Goal: Navigation & Orientation: Find specific page/section

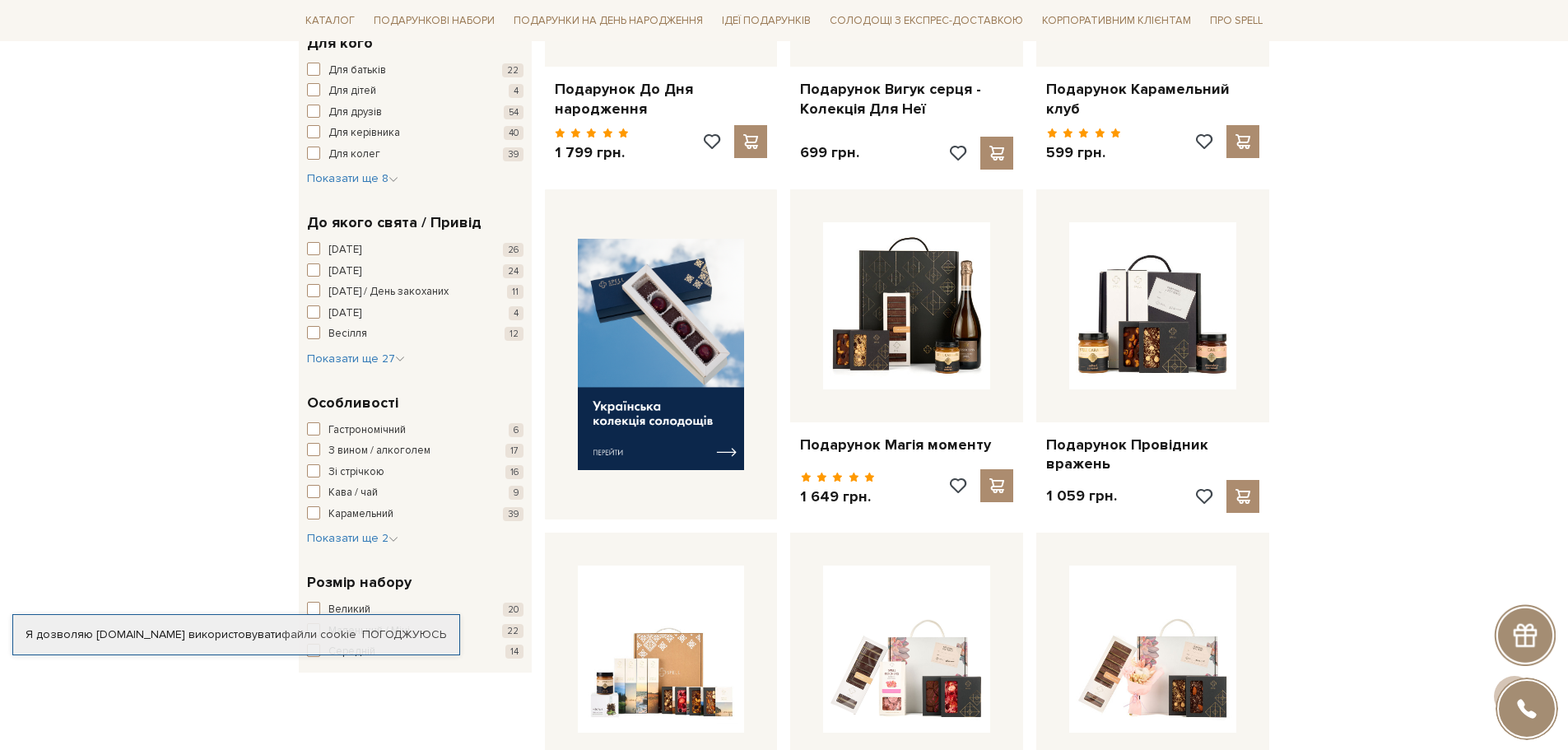
scroll to position [576, 0]
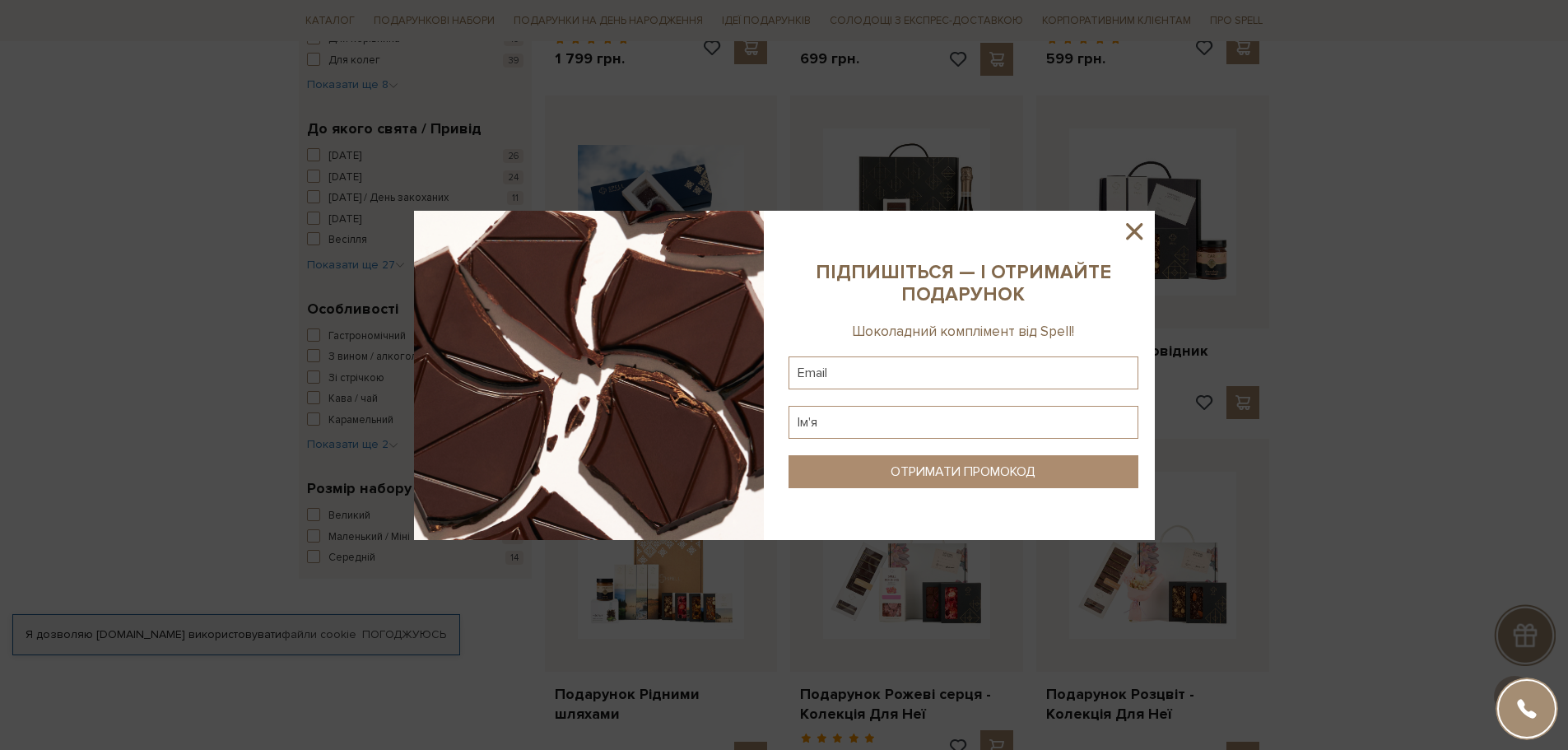
click at [1123, 223] on icon at bounding box center [1134, 231] width 28 height 28
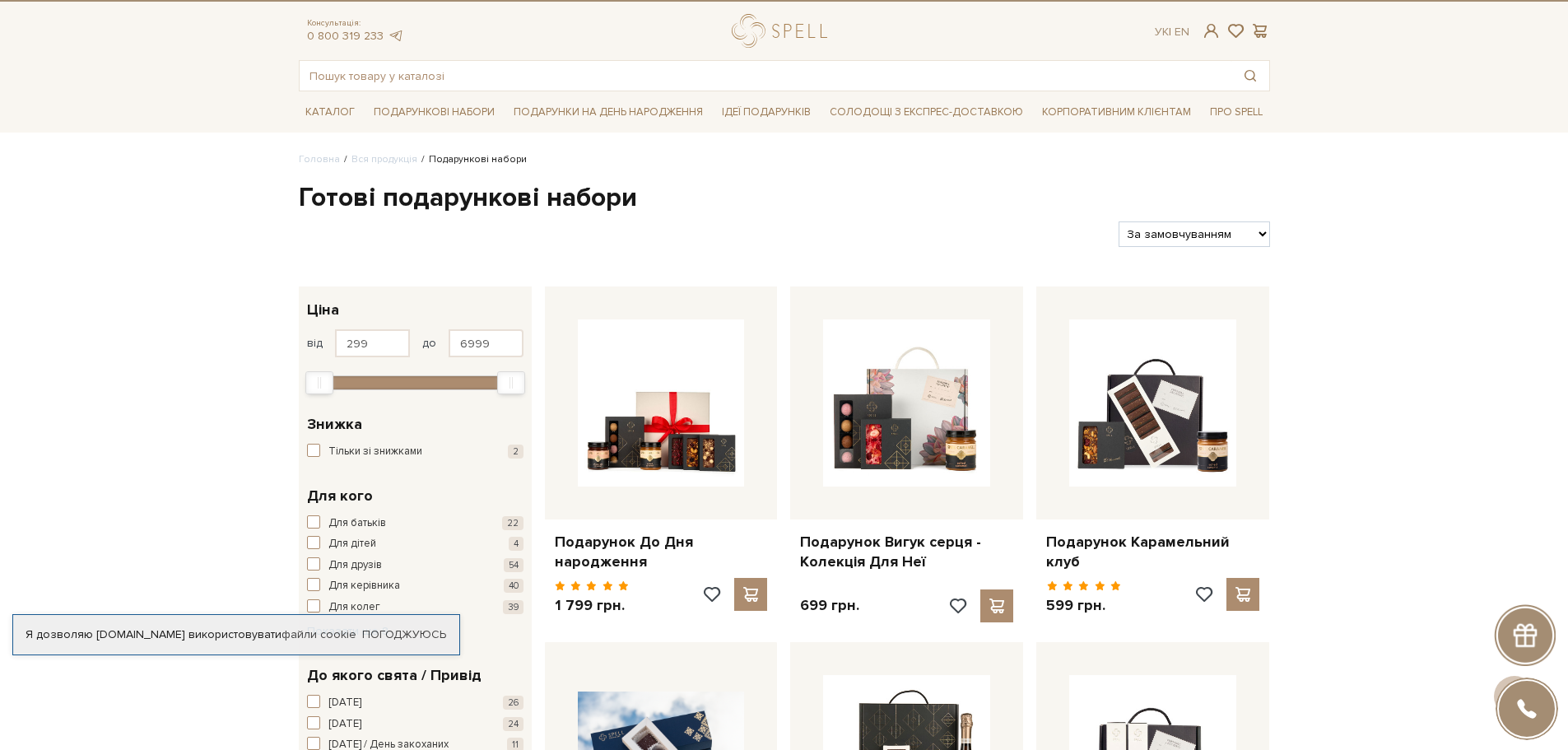
scroll to position [0, 0]
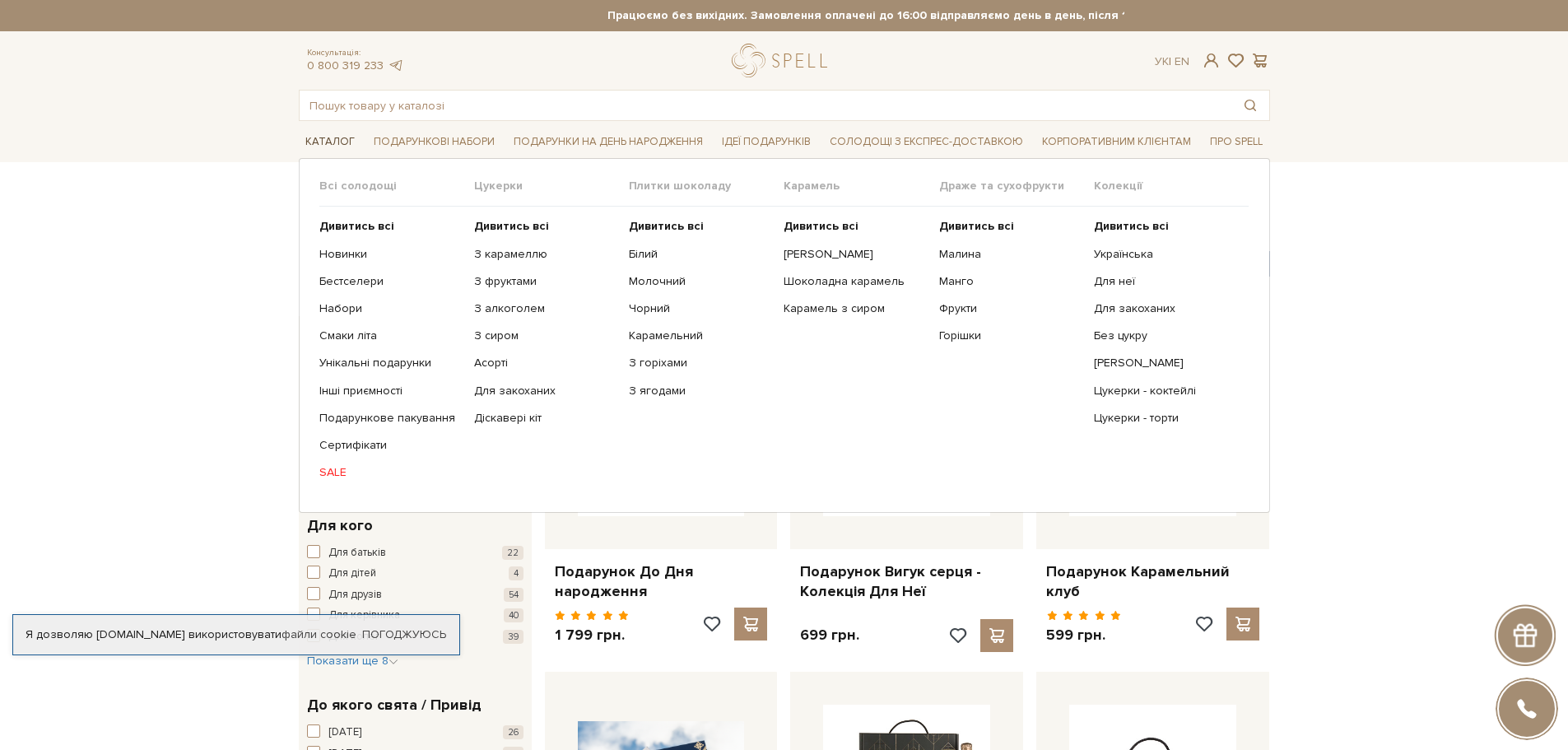
click at [339, 140] on span "Каталог" at bounding box center [330, 141] width 63 height 25
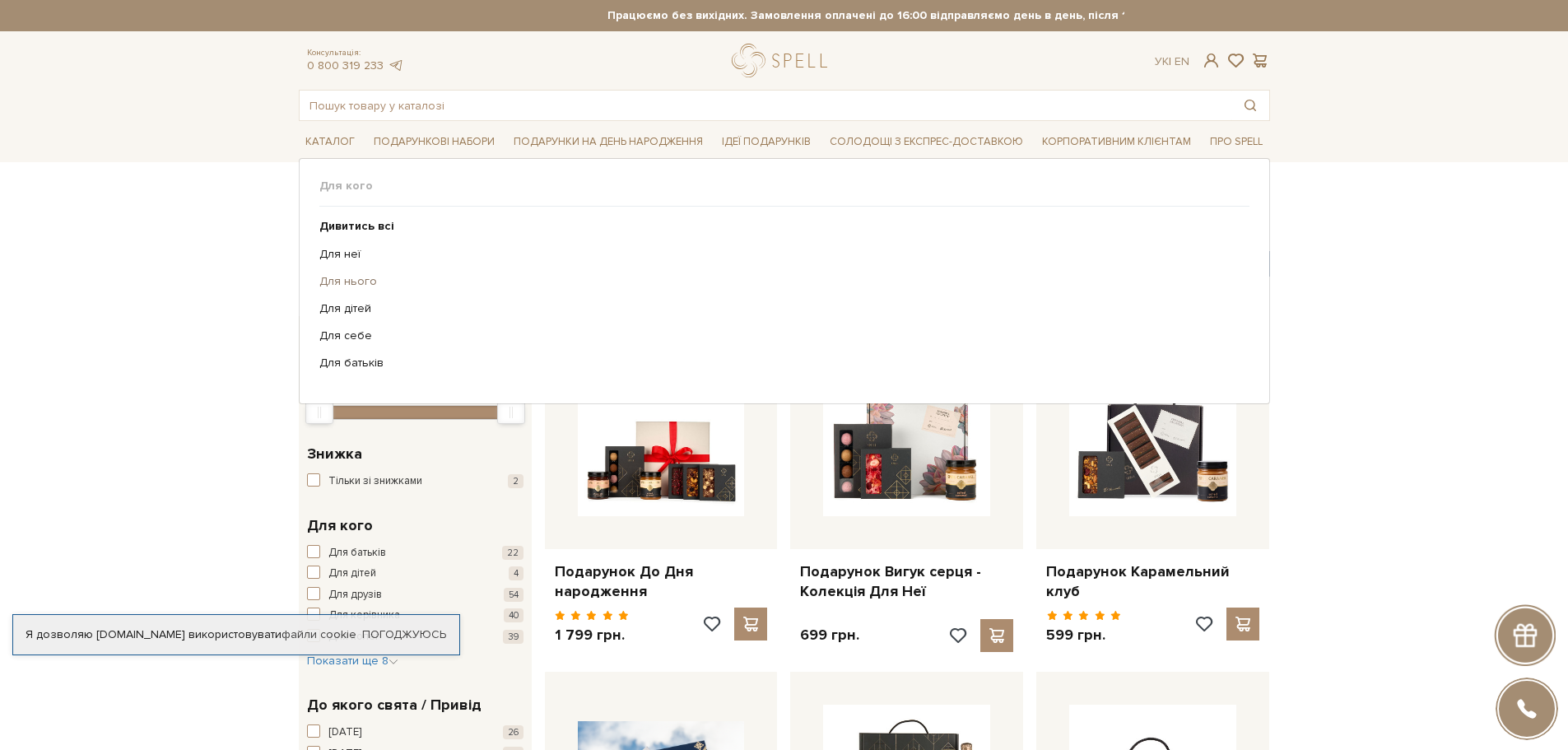
click at [362, 279] on link "Для нього" at bounding box center [778, 281] width 918 height 15
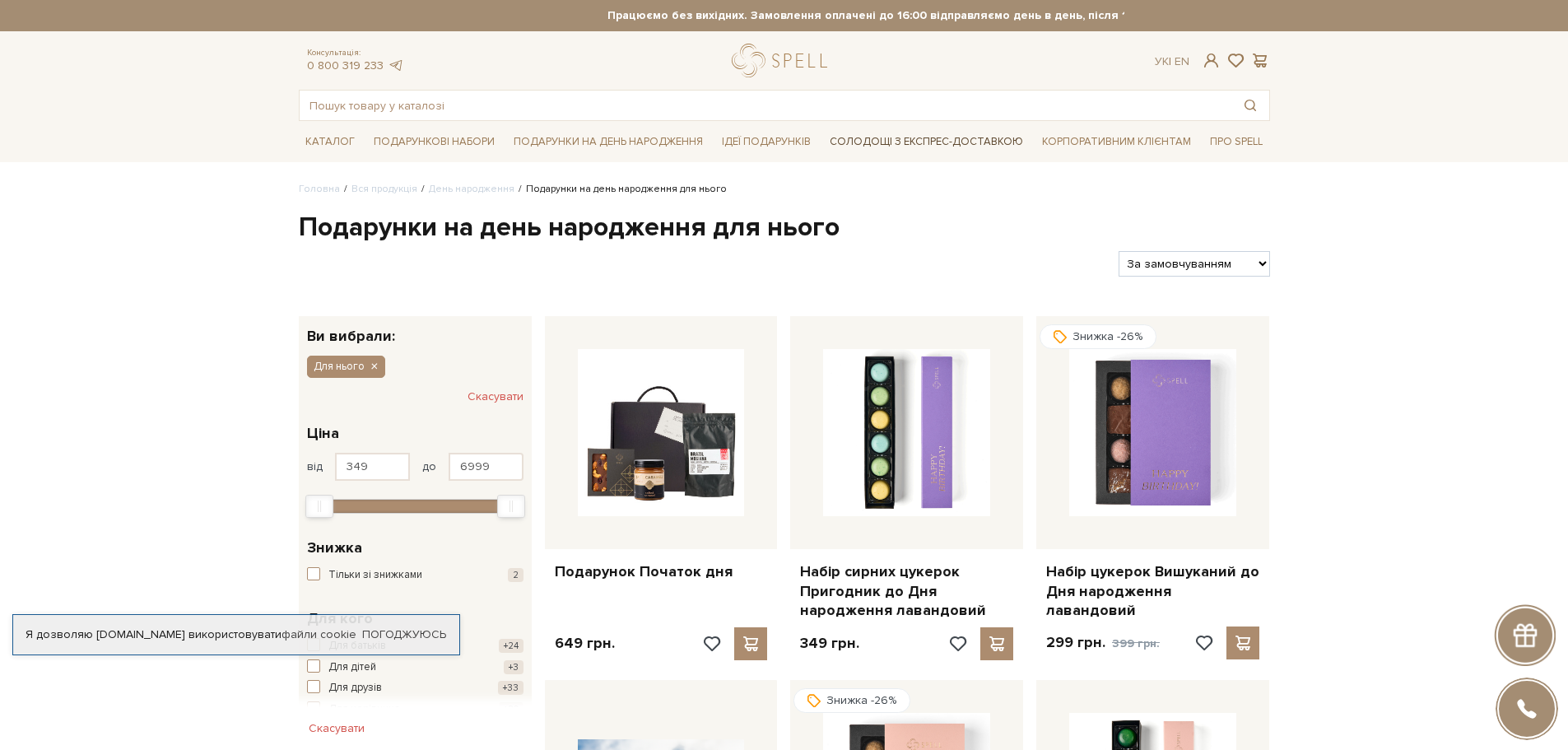
click at [871, 141] on link "Солодощі з експрес-доставкою" at bounding box center [926, 141] width 207 height 28
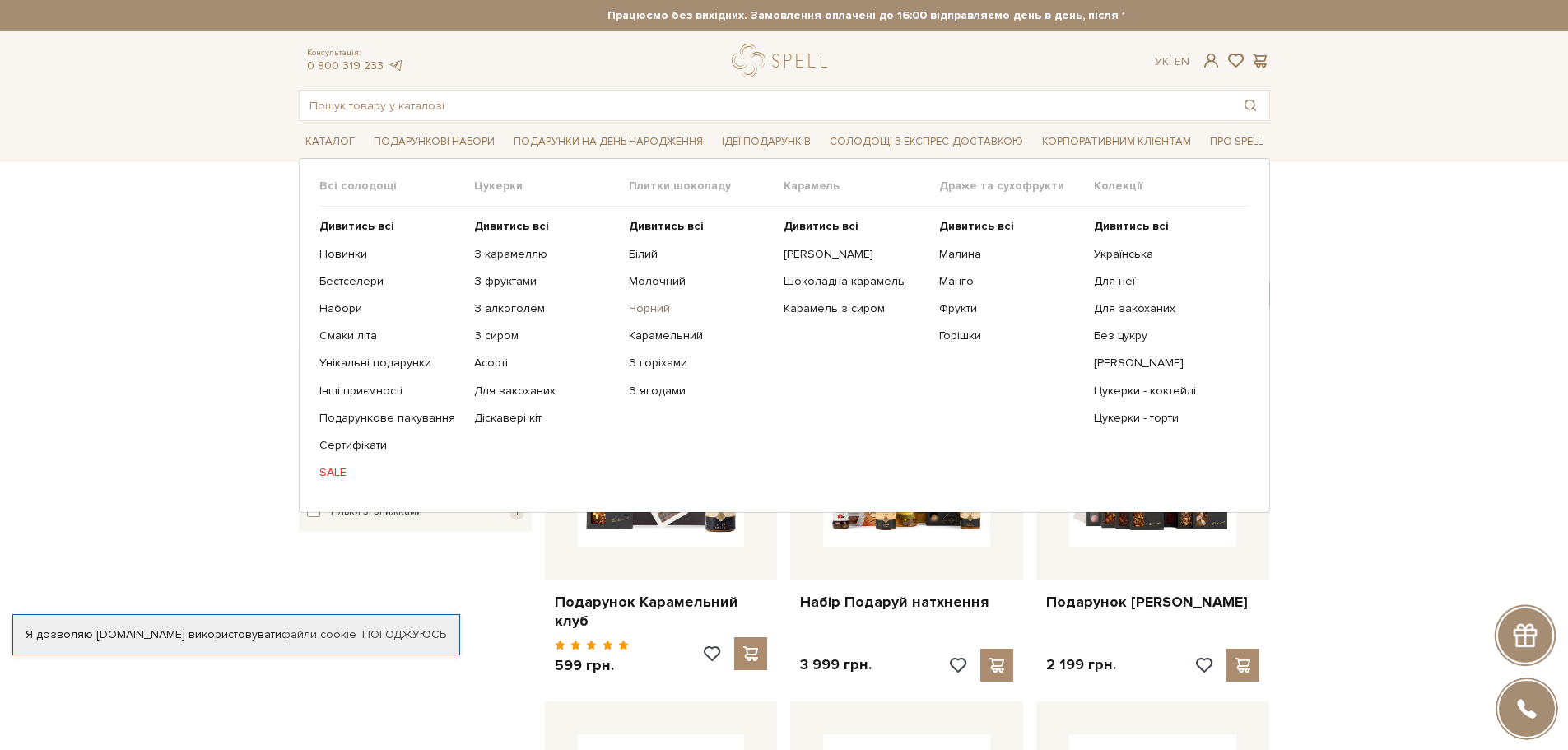
click at [662, 310] on link "Чорний" at bounding box center [700, 309] width 142 height 15
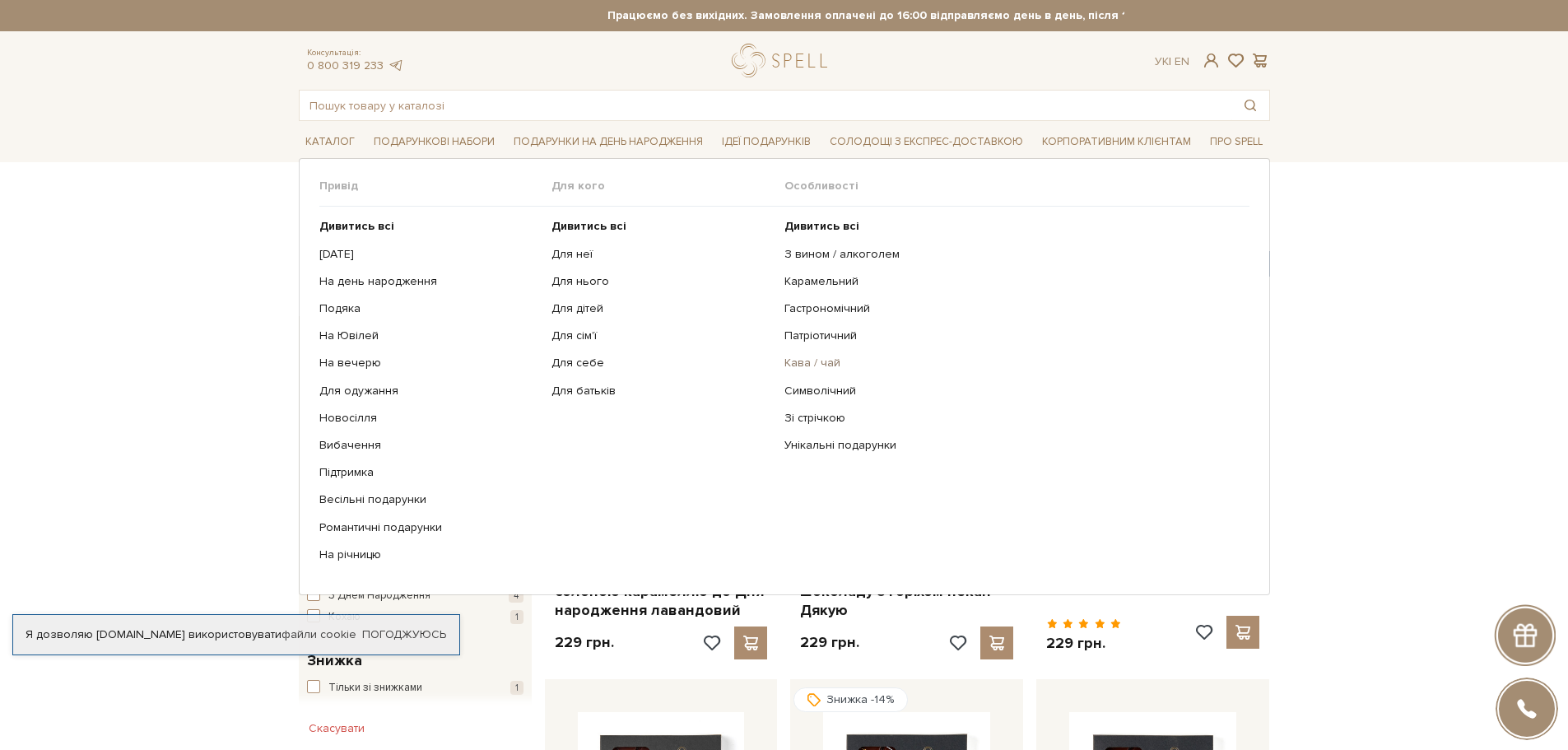
click at [816, 356] on link "Кава / чай" at bounding box center [1010, 363] width 453 height 15
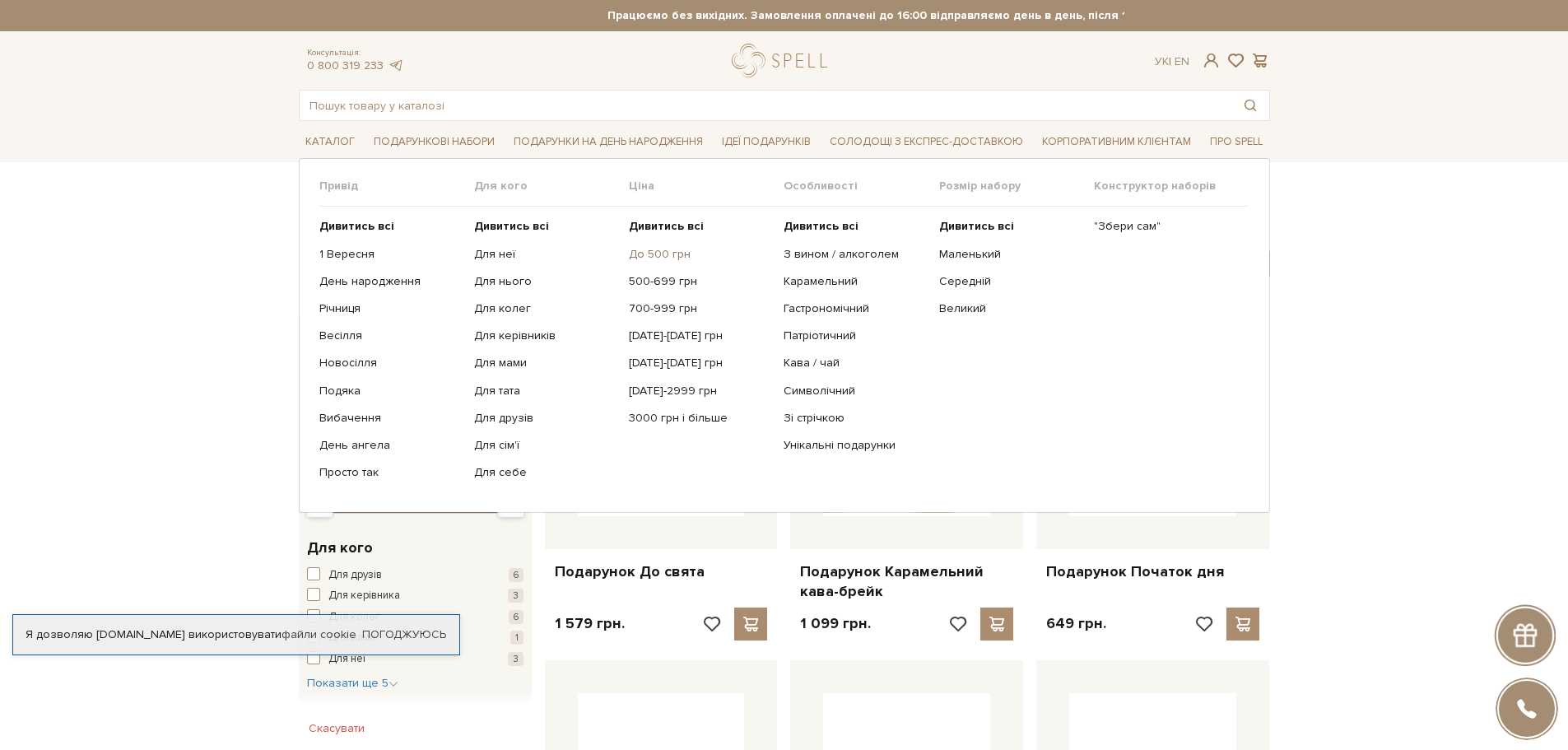
click at [658, 256] on link "До 500 грн" at bounding box center [700, 254] width 142 height 15
